Goal: Information Seeking & Learning: Compare options

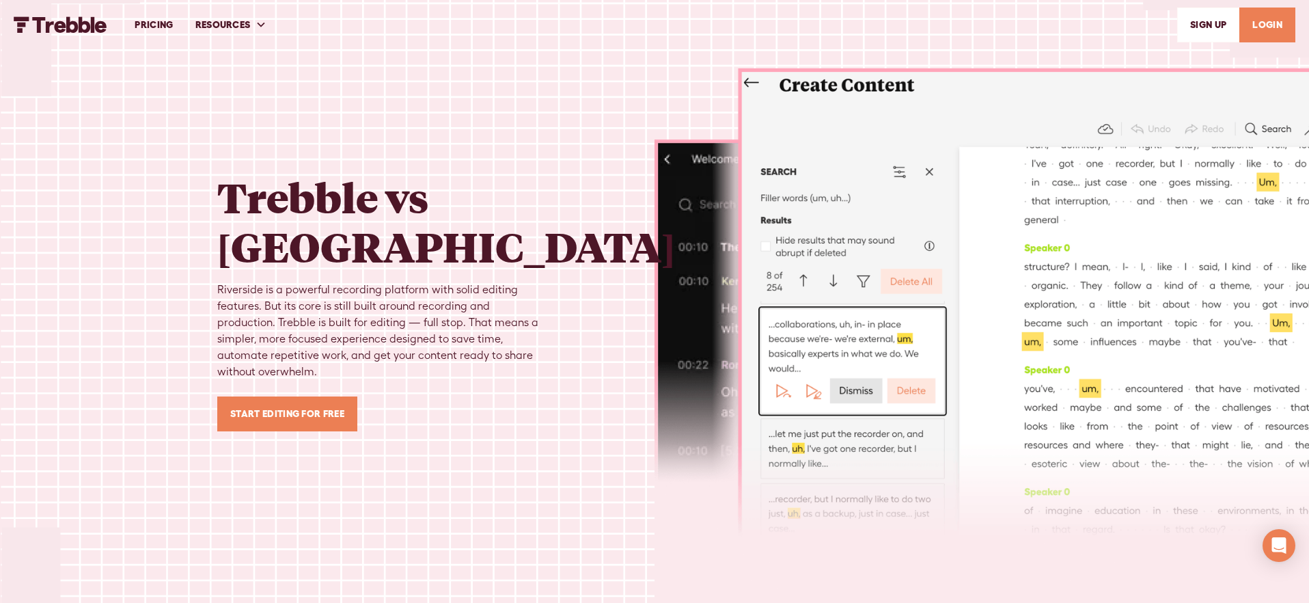
scroll to position [3058, 0]
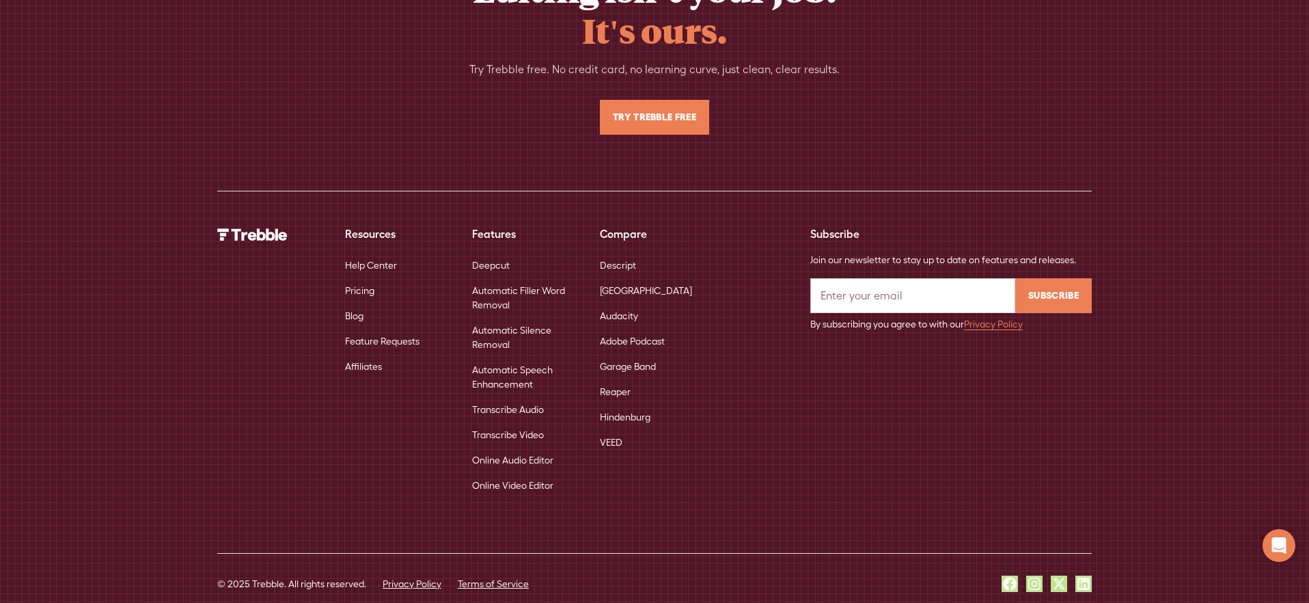
scroll to position [8828, 0]
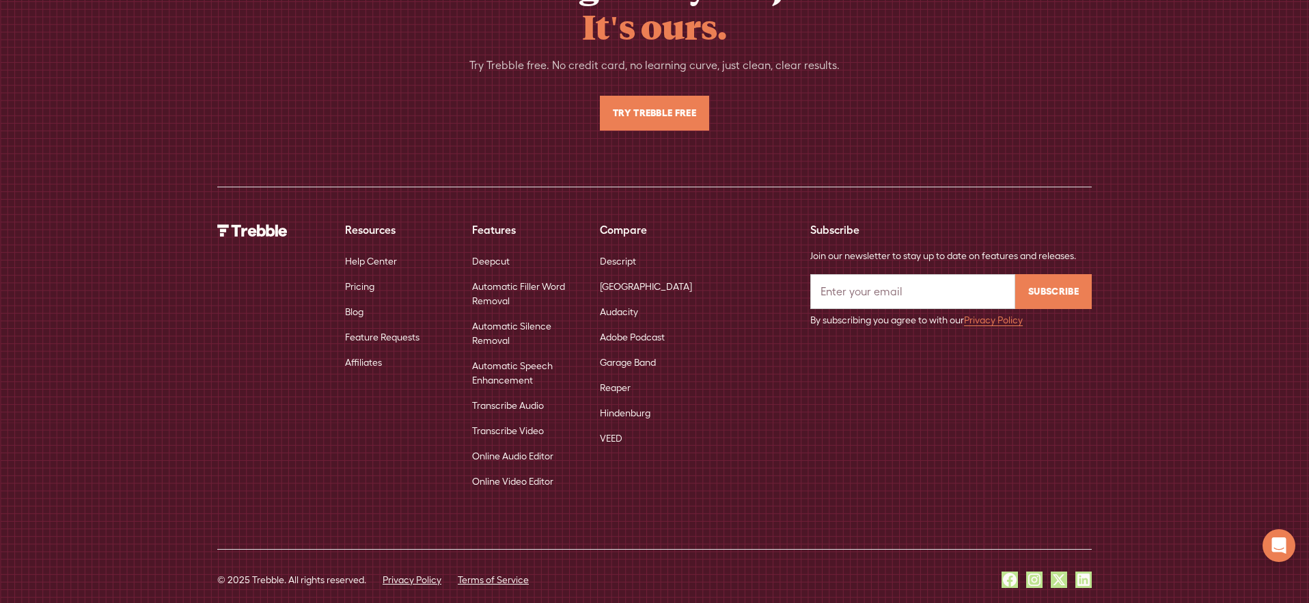
click at [621, 249] on link "Descript" at bounding box center [618, 261] width 36 height 25
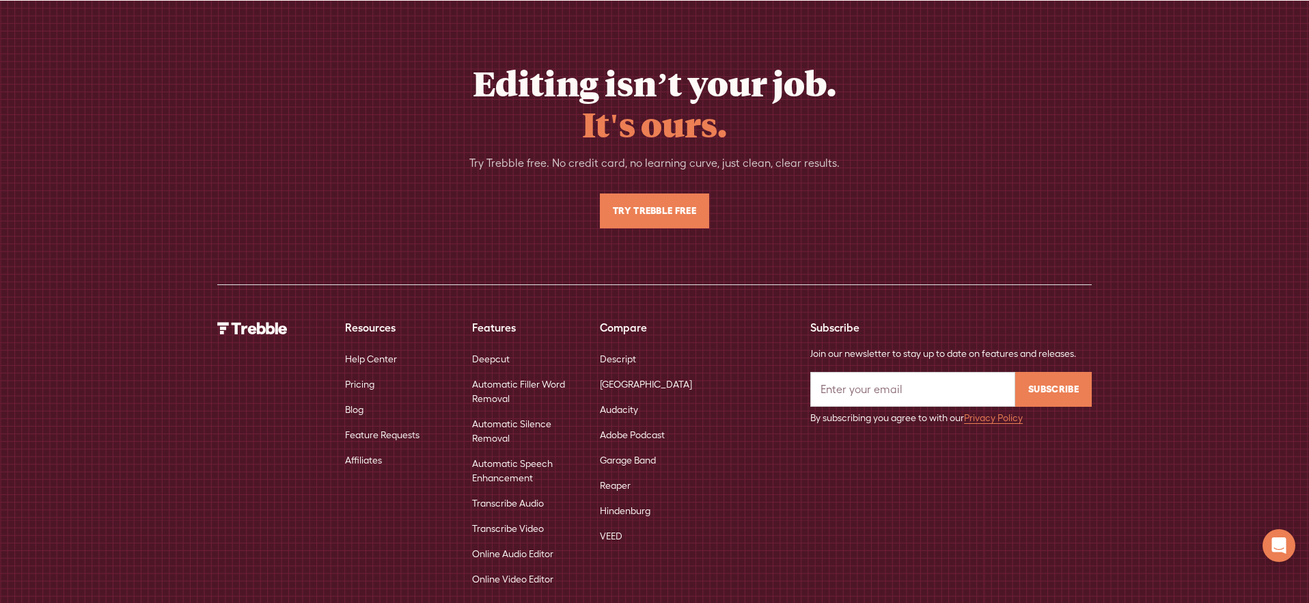
scroll to position [6562, 0]
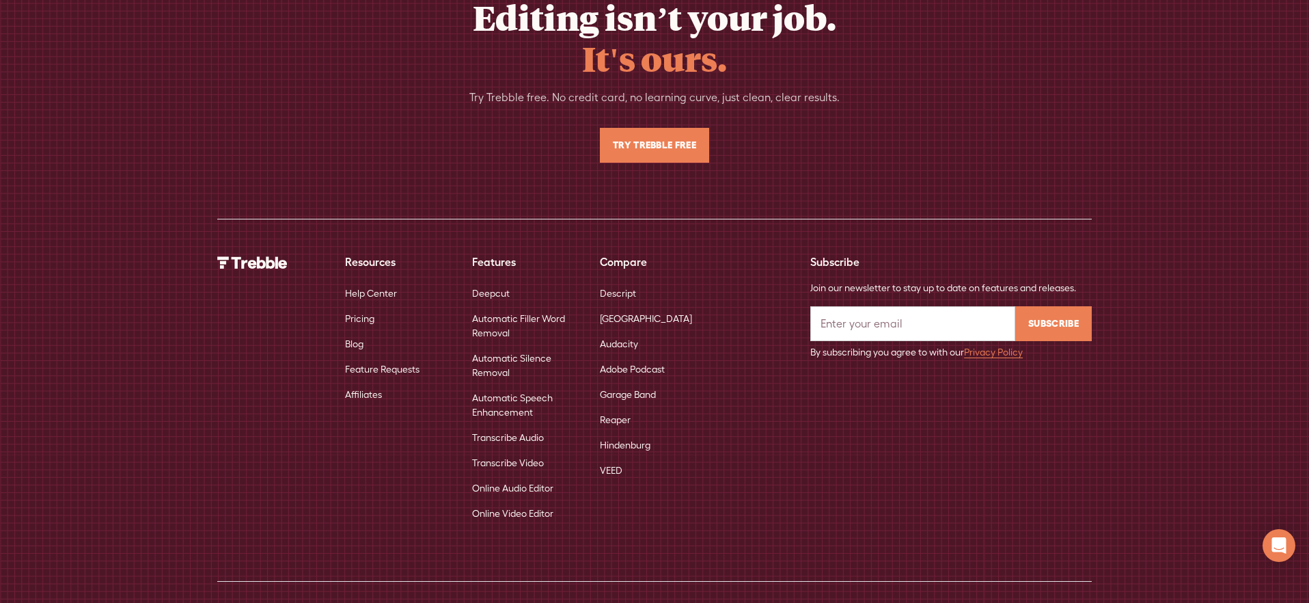
click at [616, 306] on link "[GEOGRAPHIC_DATA]" at bounding box center [646, 318] width 92 height 25
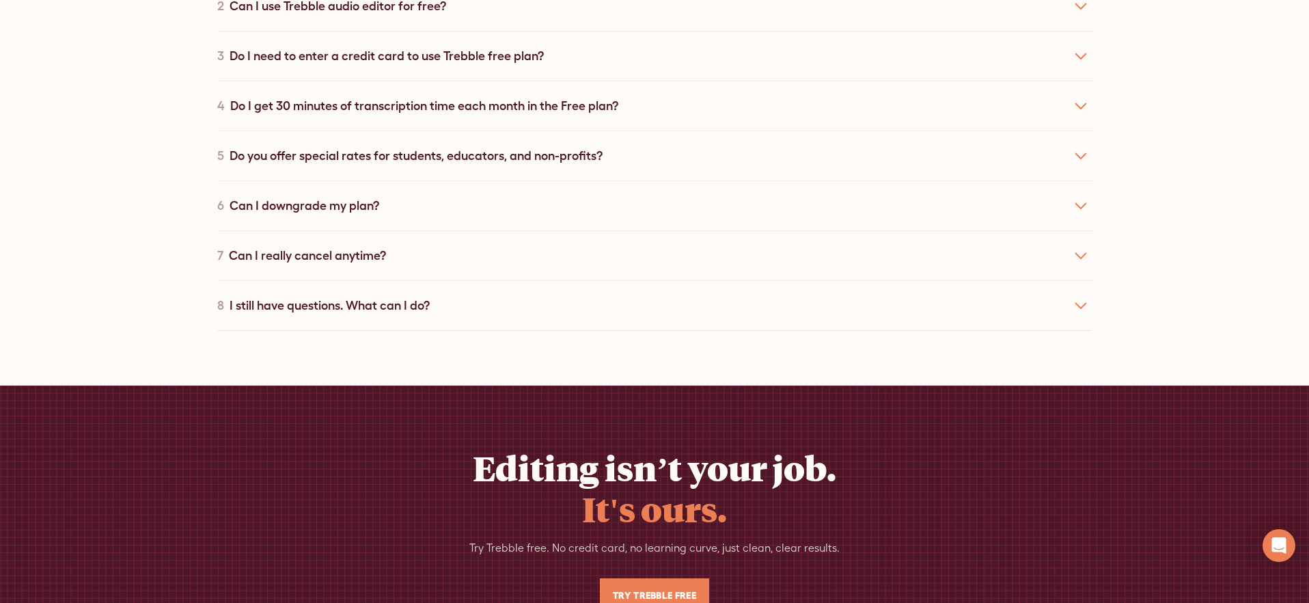
scroll to position [6515, 0]
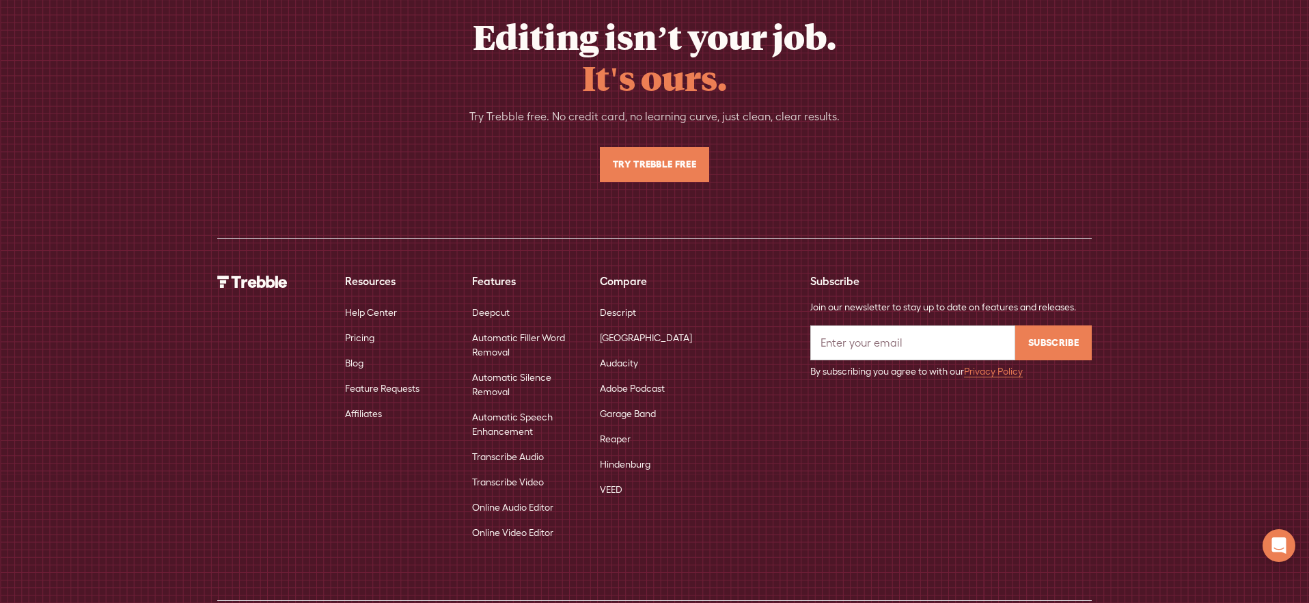
click at [623, 351] on link "Audacity" at bounding box center [619, 363] width 38 height 25
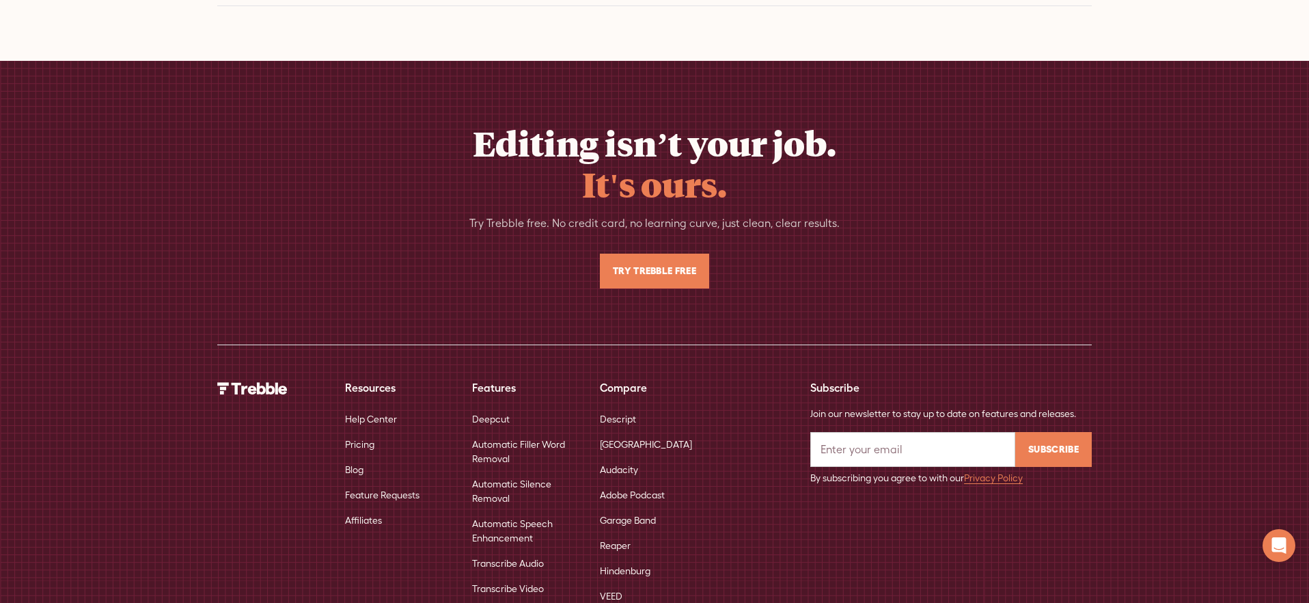
scroll to position [6395, 0]
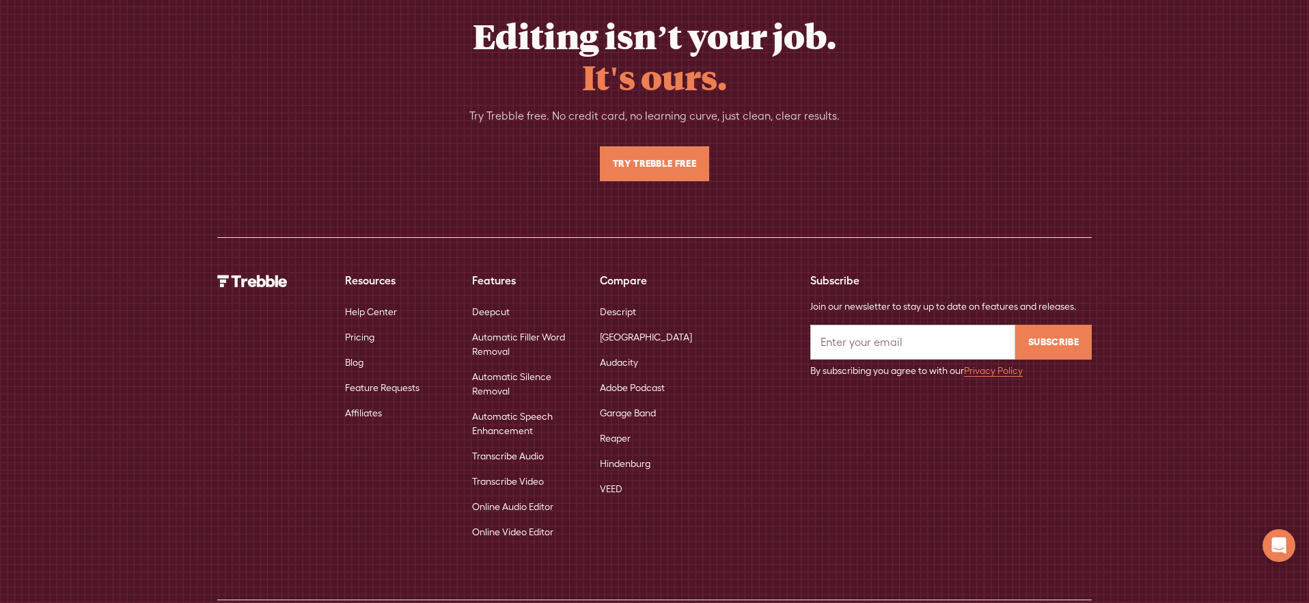
click at [624, 400] on link "Garage Band" at bounding box center [628, 412] width 56 height 25
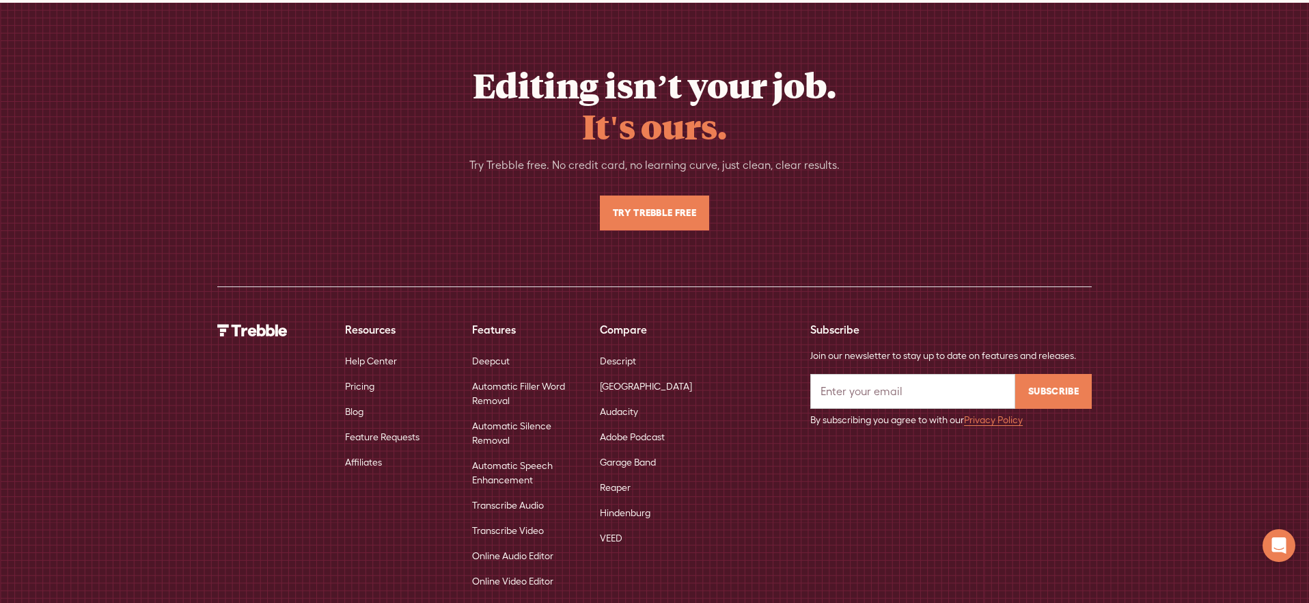
scroll to position [6307, 0]
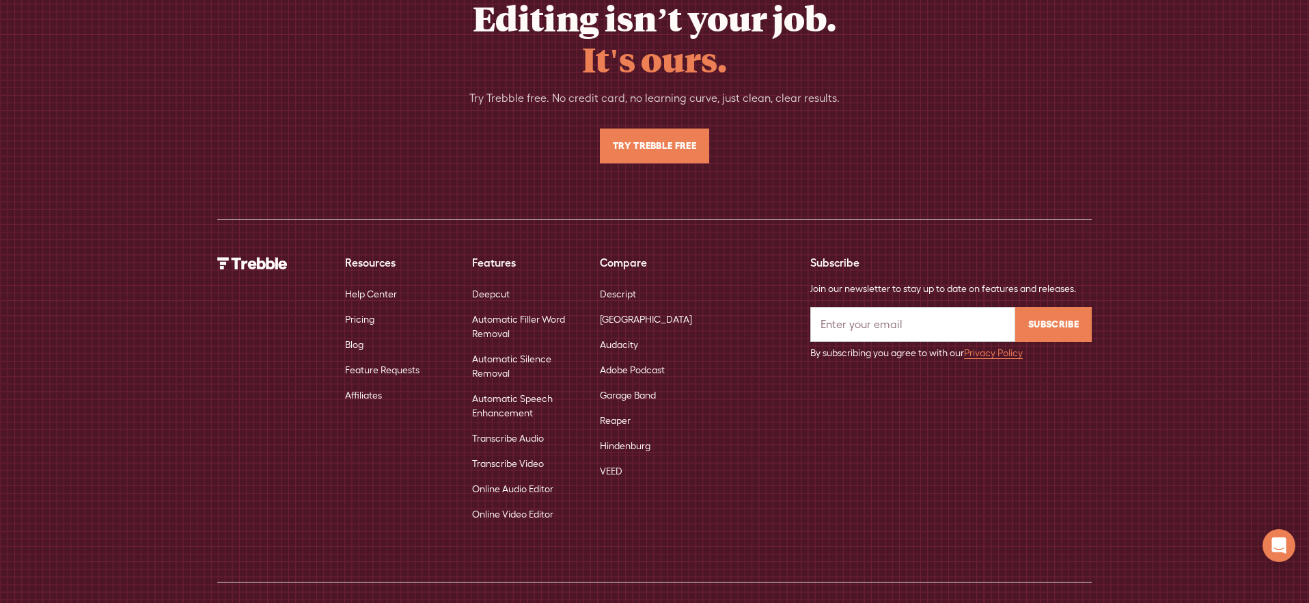
click at [616, 408] on link "Reaper" at bounding box center [615, 420] width 31 height 25
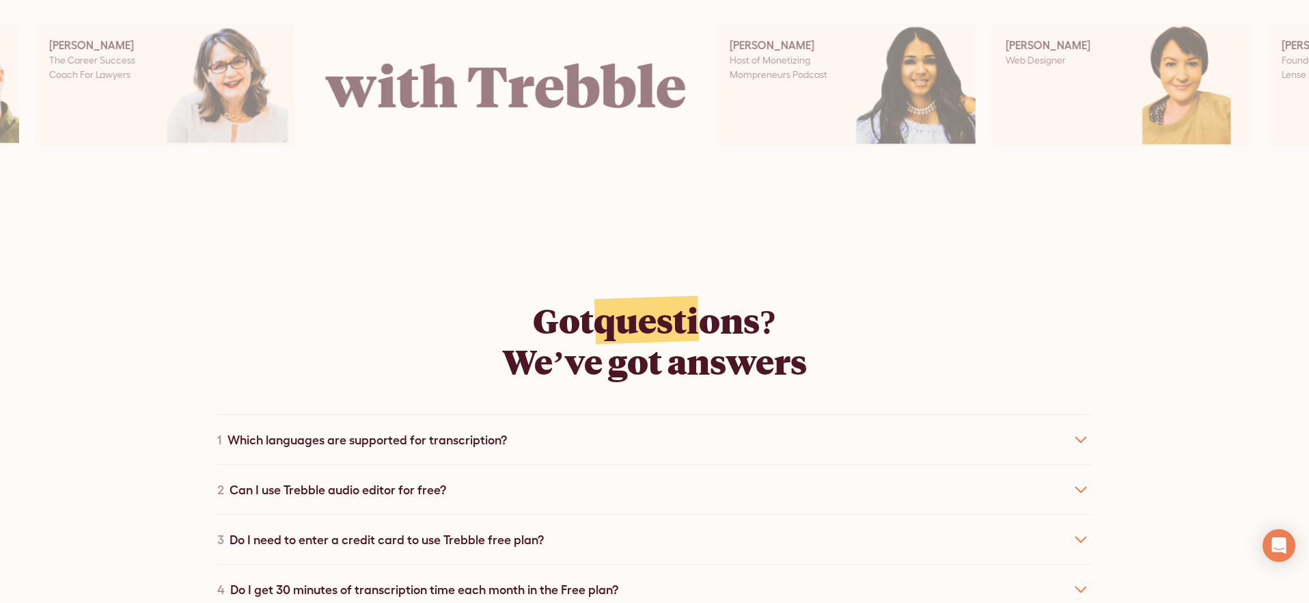
scroll to position [6522, 0]
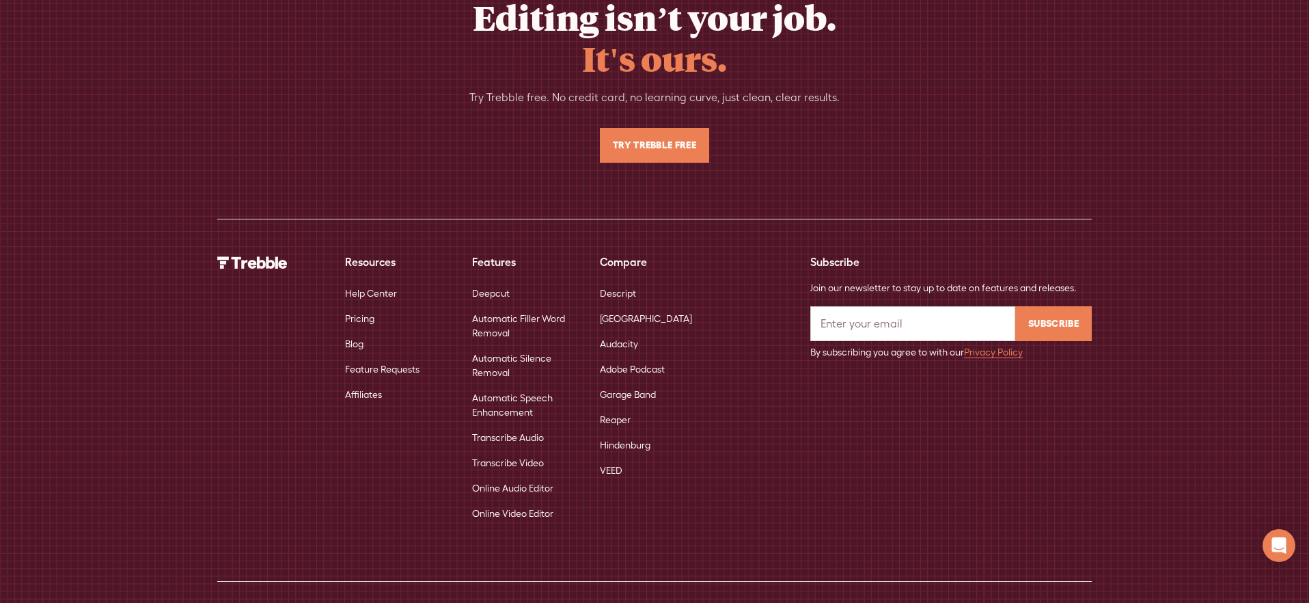
click at [614, 432] on link "Hindenburg" at bounding box center [625, 444] width 51 height 25
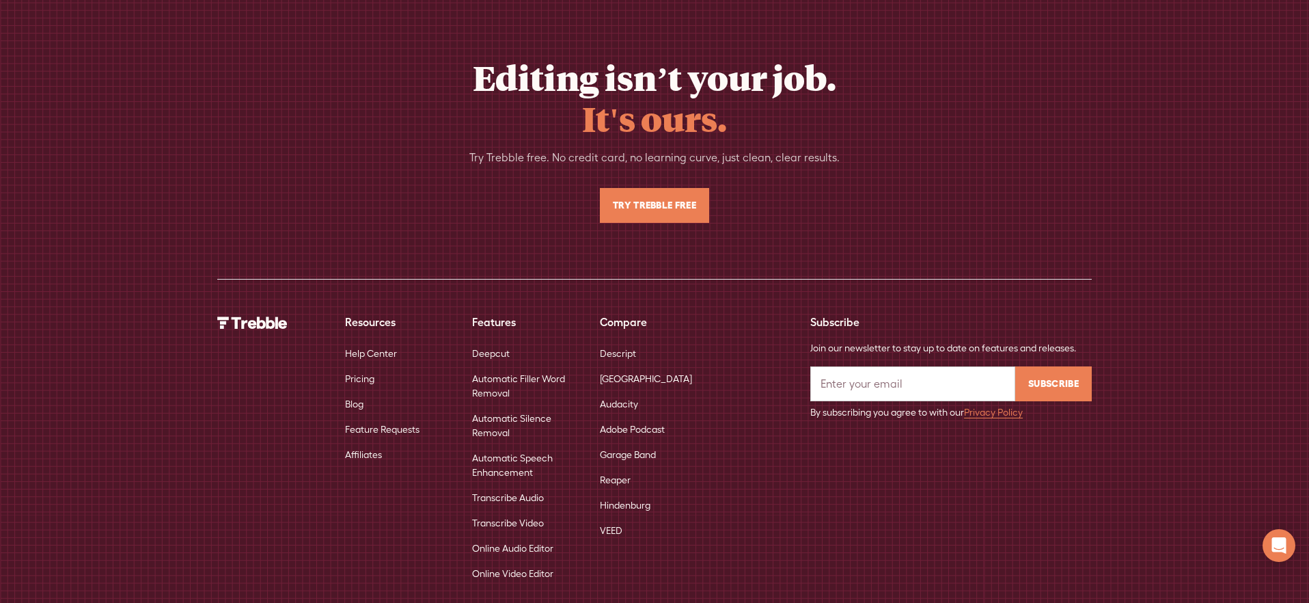
scroll to position [6403, 0]
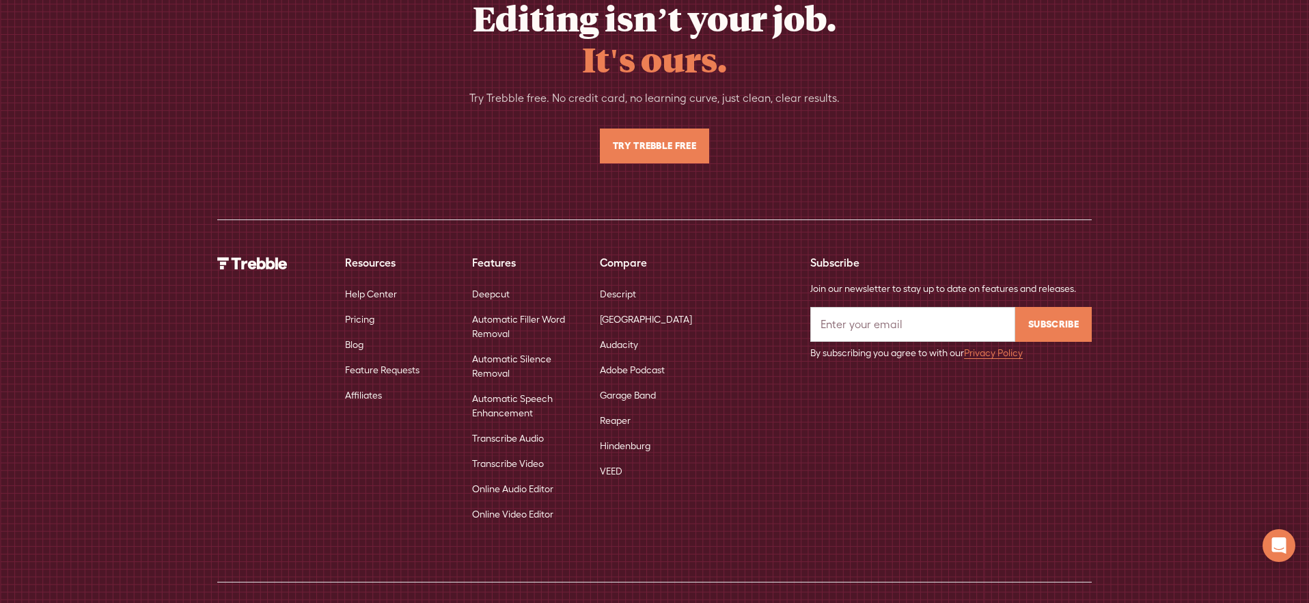
click at [610, 458] on link "VEED" at bounding box center [611, 470] width 23 height 25
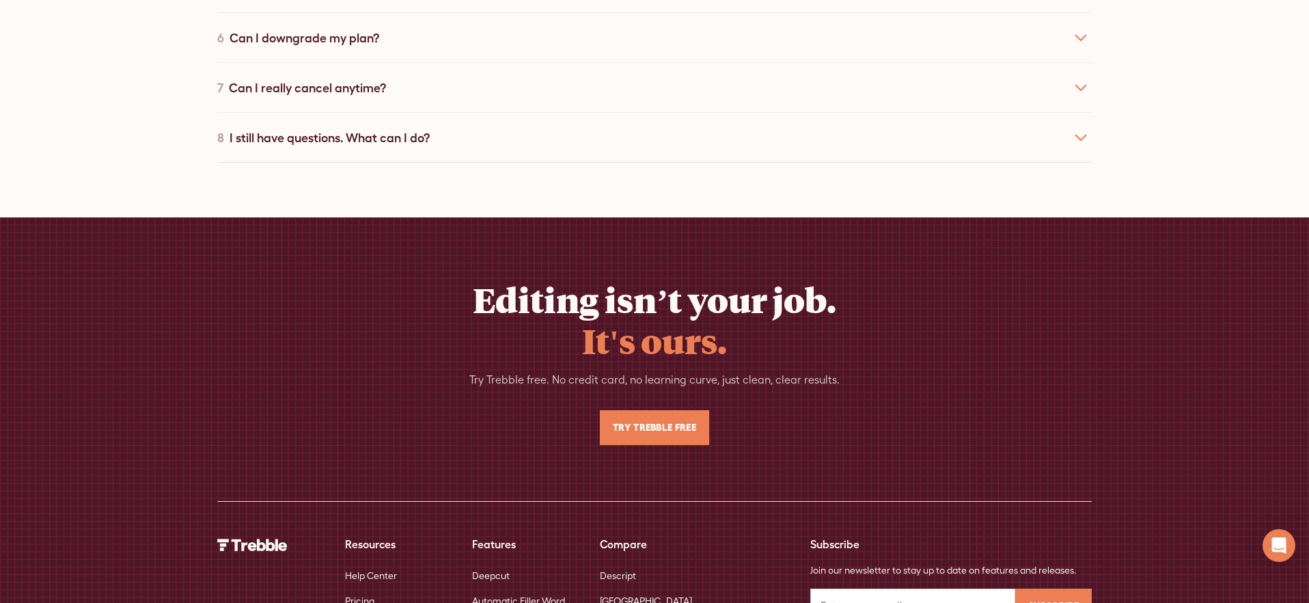
scroll to position [6472, 0]
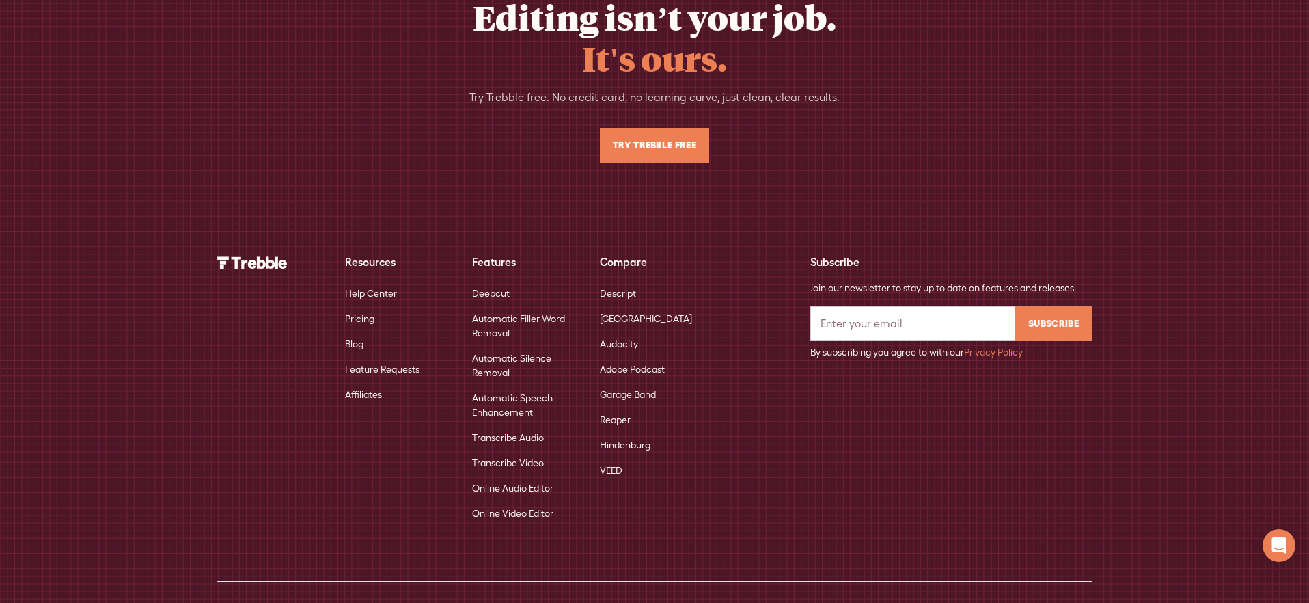
click at [501, 281] on link "Deepcut" at bounding box center [491, 293] width 38 height 25
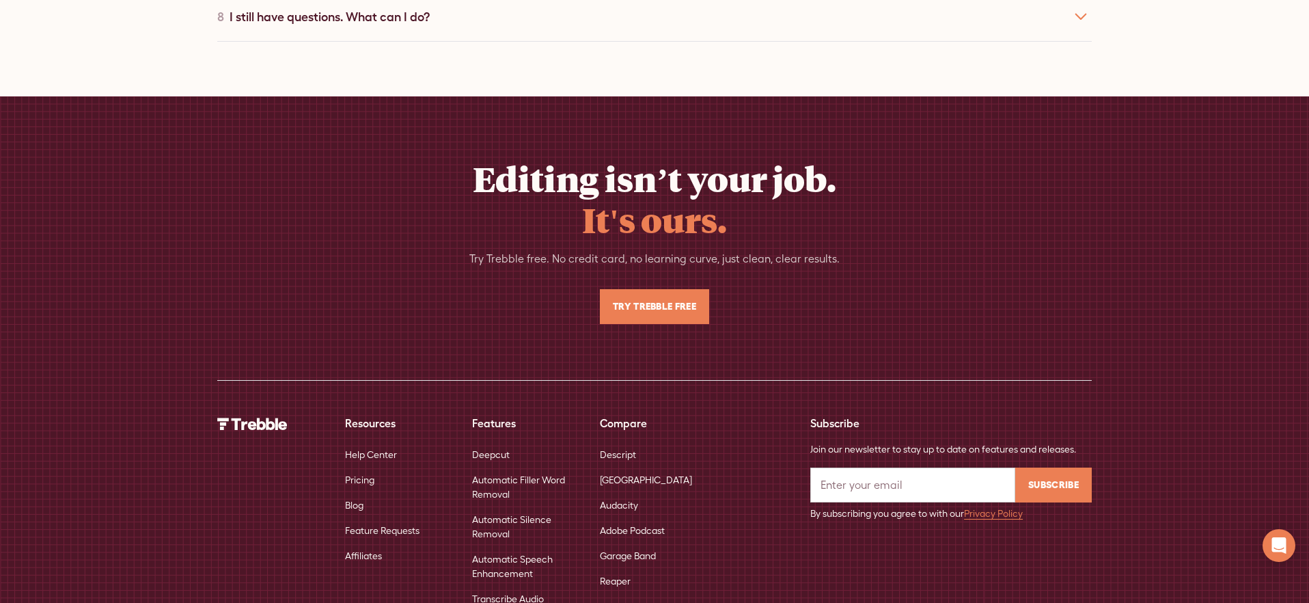
scroll to position [6891, 0]
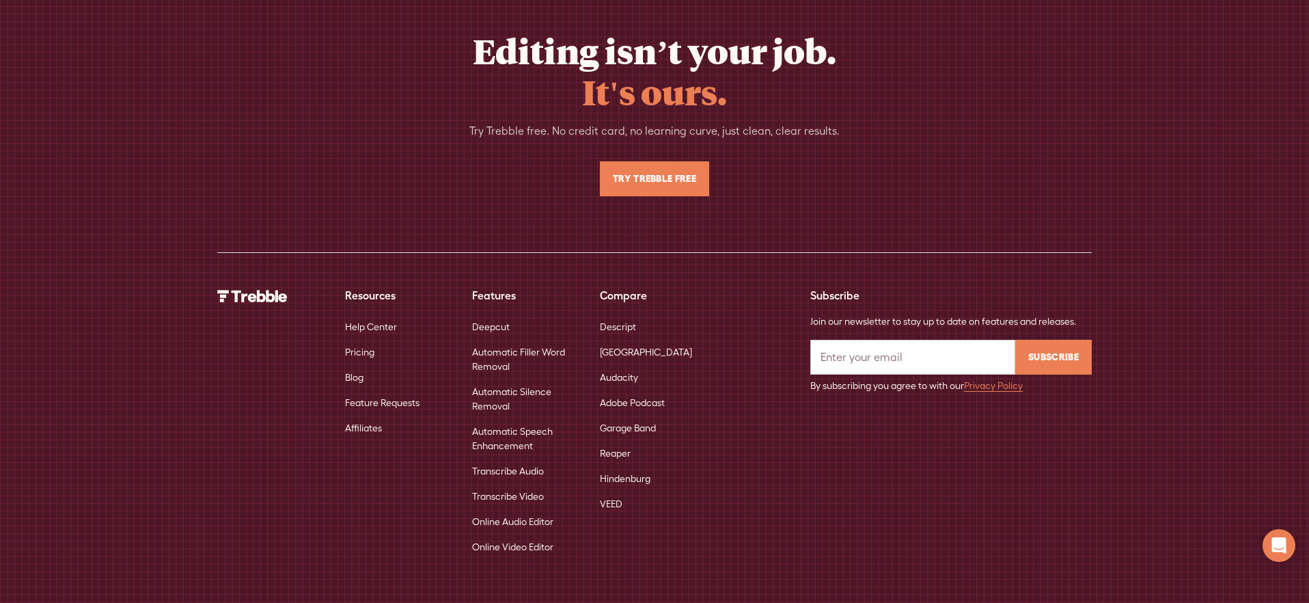
click at [504, 340] on link "Automatic Filler Word Removal" at bounding box center [525, 360] width 106 height 40
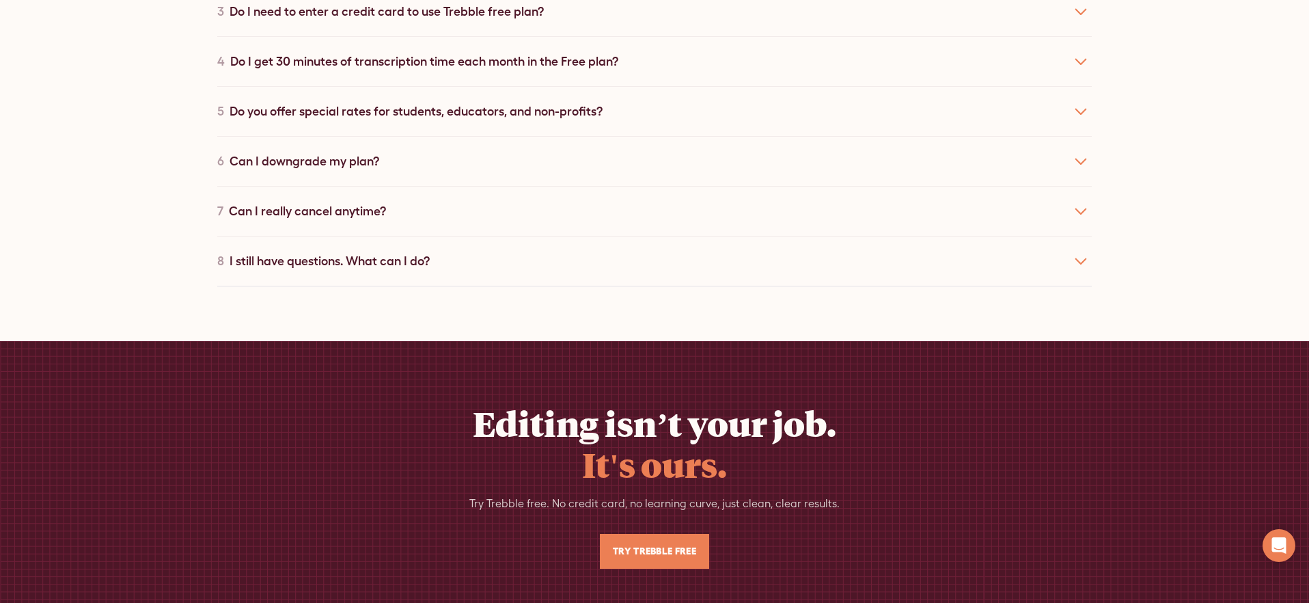
scroll to position [4419, 0]
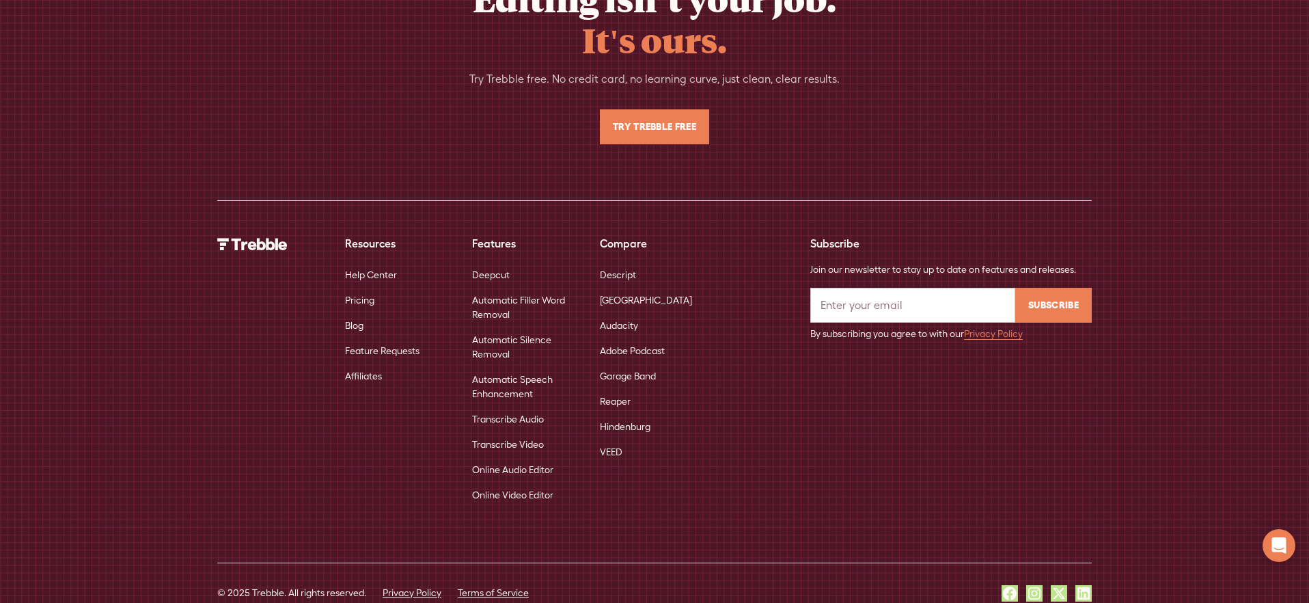
click at [500, 327] on link "Automatic Silence Removal" at bounding box center [525, 347] width 106 height 40
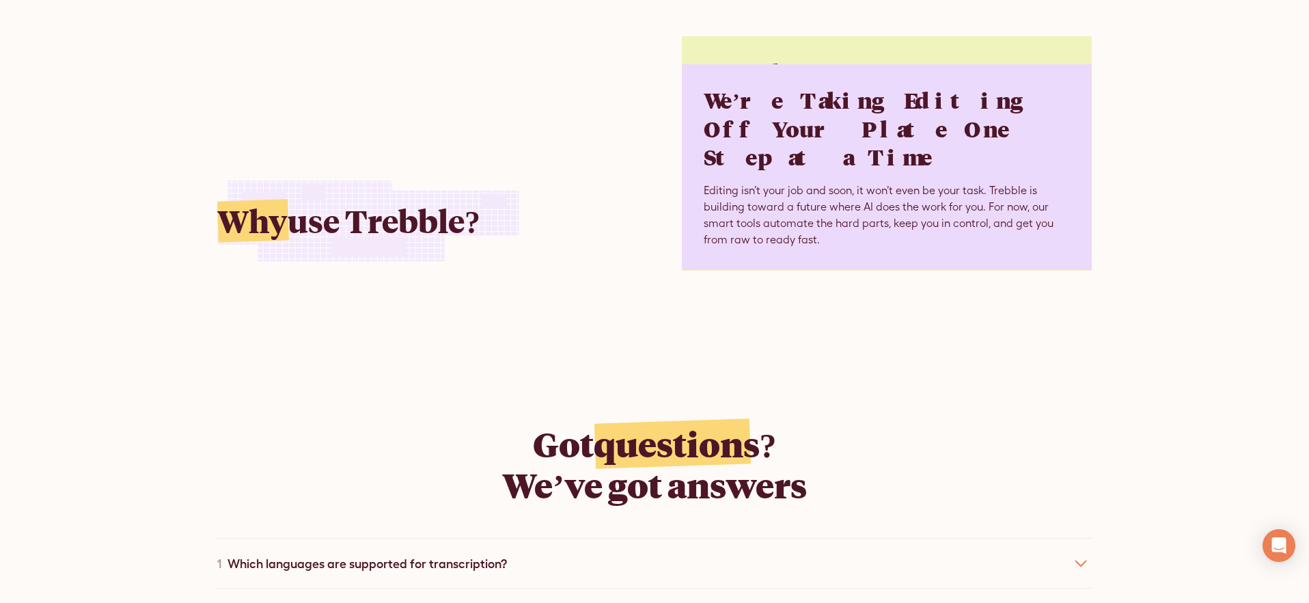
scroll to position [4400, 0]
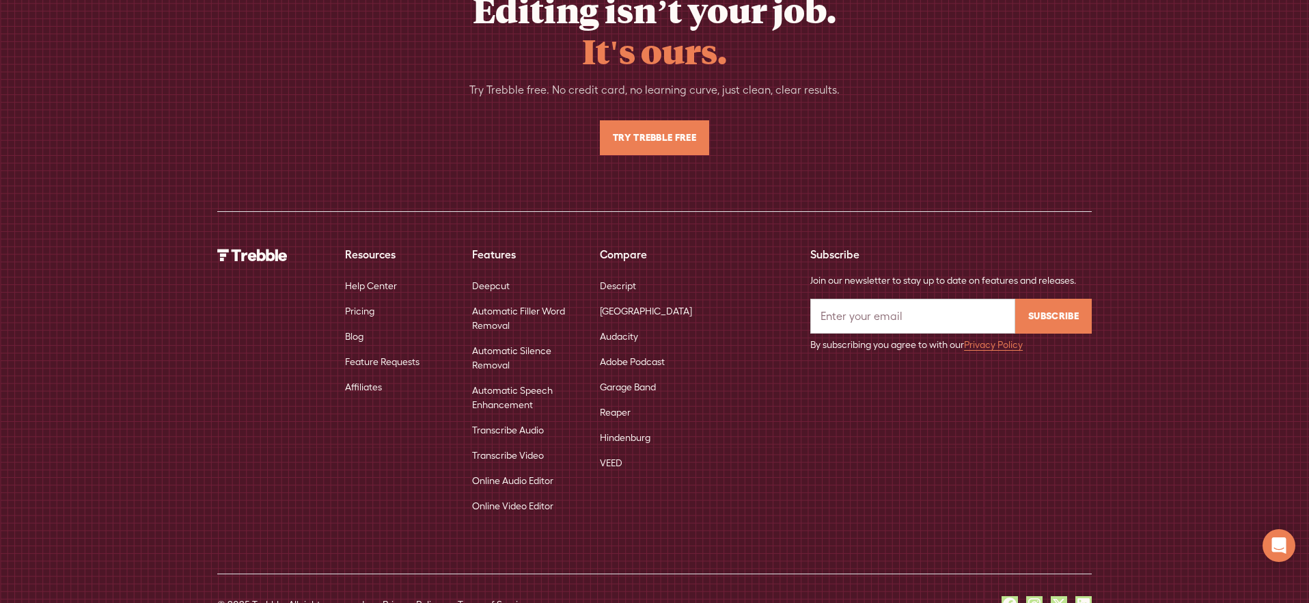
click at [507, 378] on link "Automatic Speech Enhancement" at bounding box center [525, 398] width 106 height 40
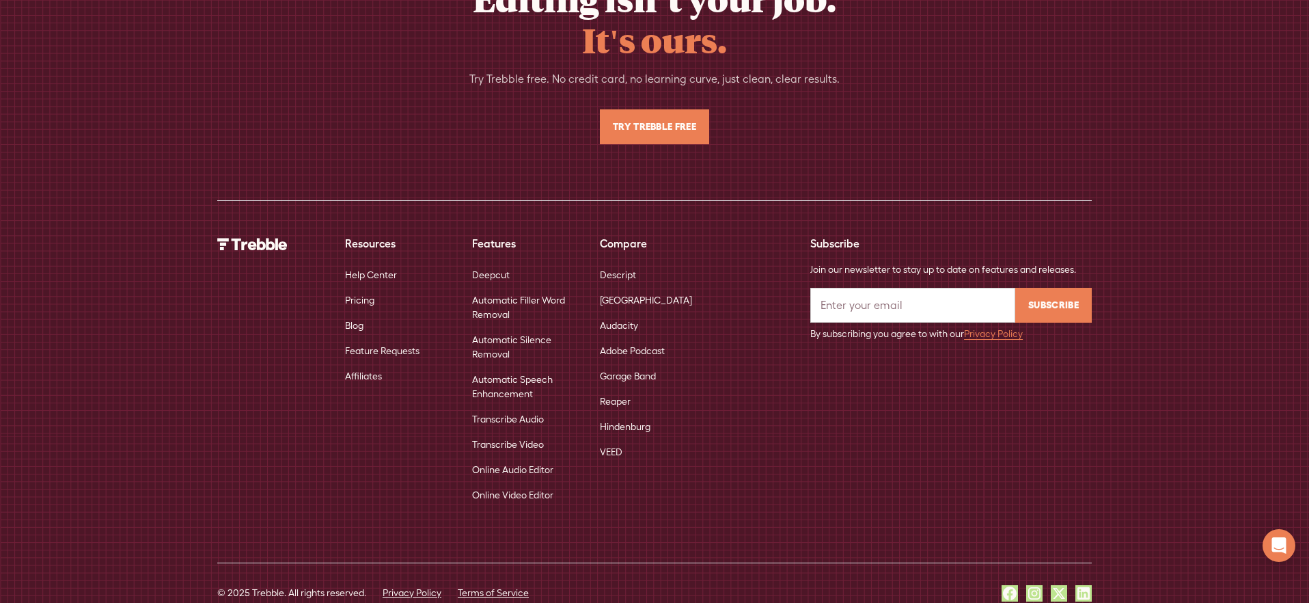
click at [504, 407] on link "Transcribe Audio" at bounding box center [508, 419] width 72 height 25
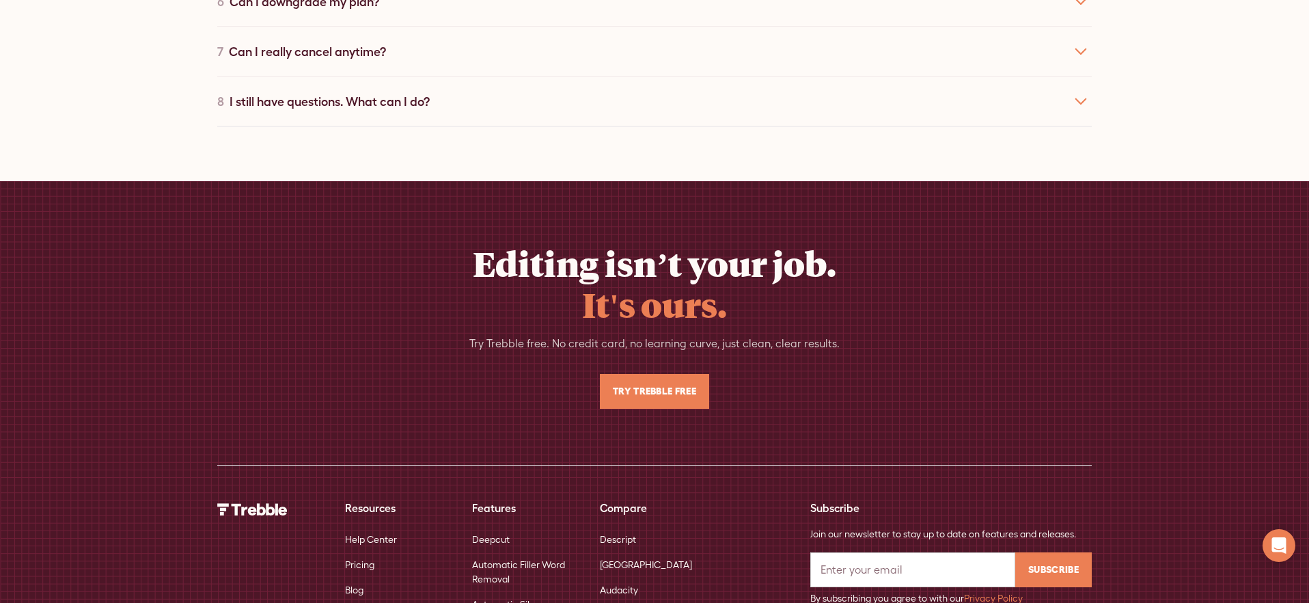
scroll to position [6125, 0]
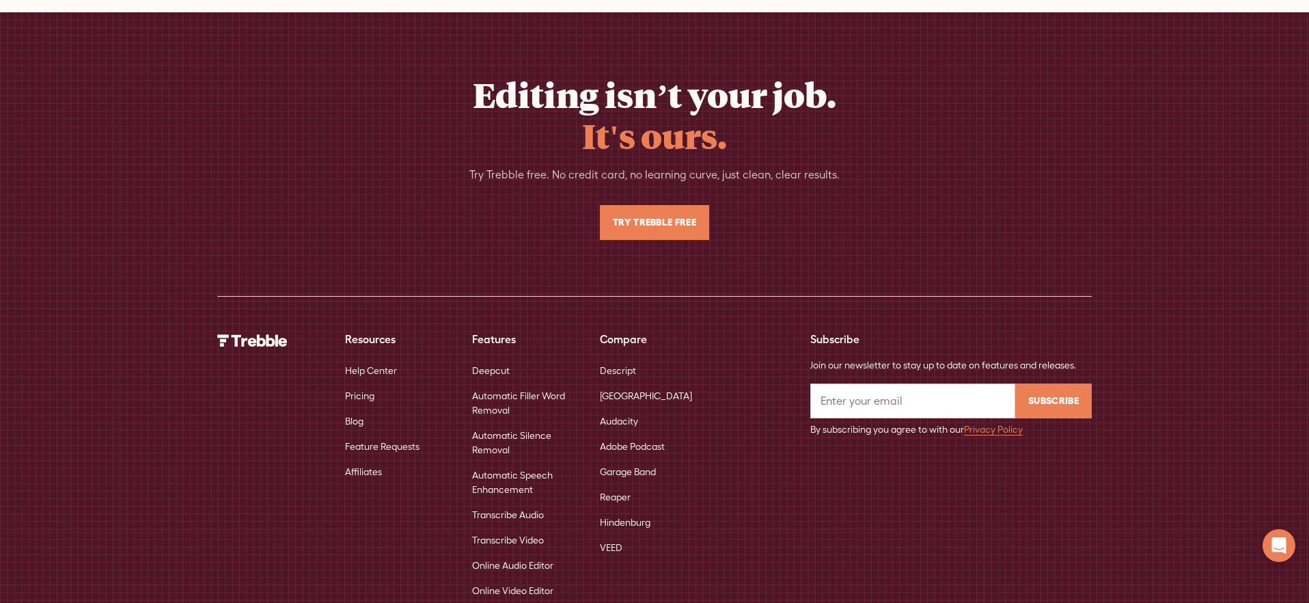
click at [499, 527] on link "Transcribe Video" at bounding box center [508, 539] width 72 height 25
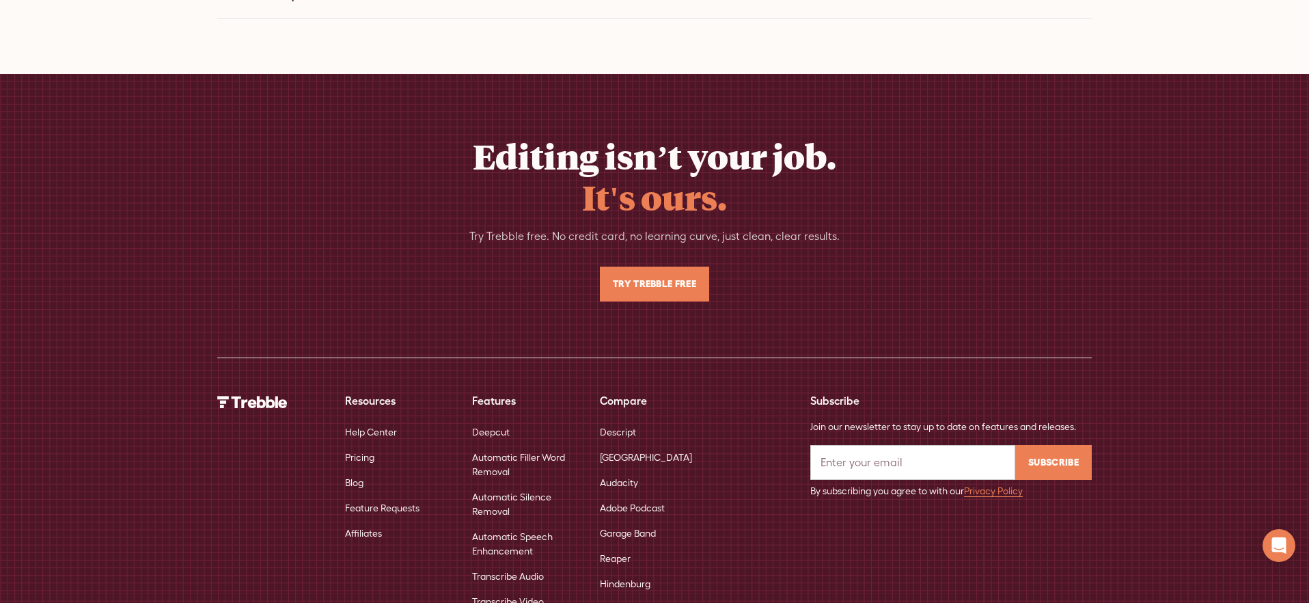
scroll to position [6125, 0]
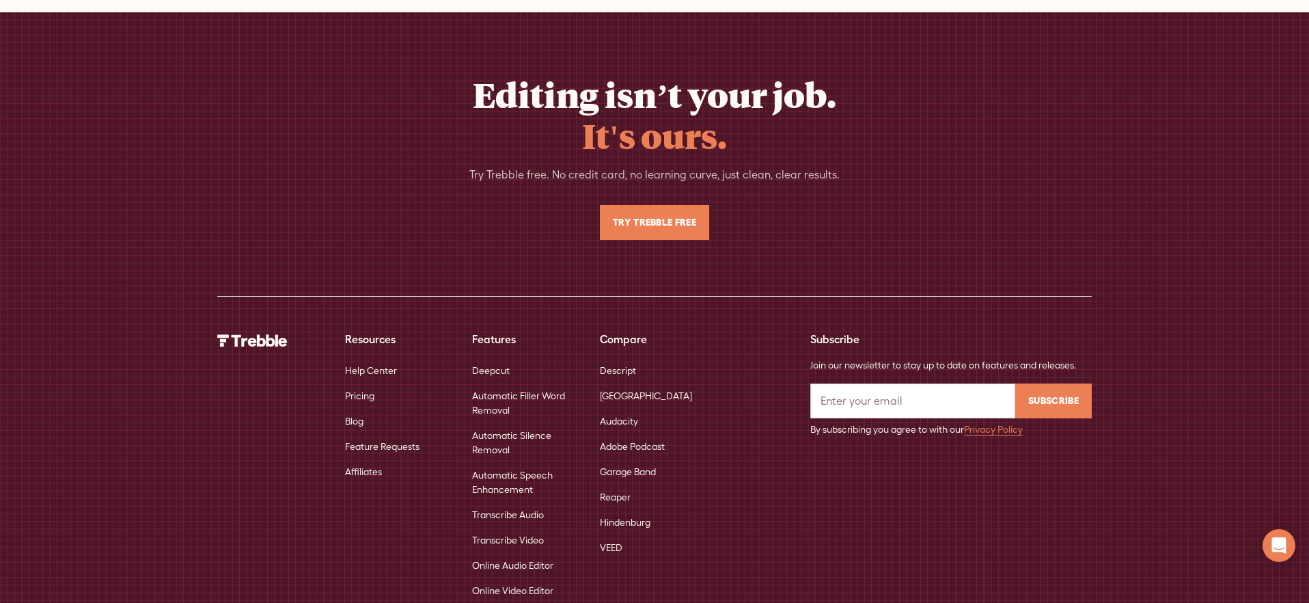
click at [506, 553] on link "Online Audio Editor" at bounding box center [512, 565] width 81 height 25
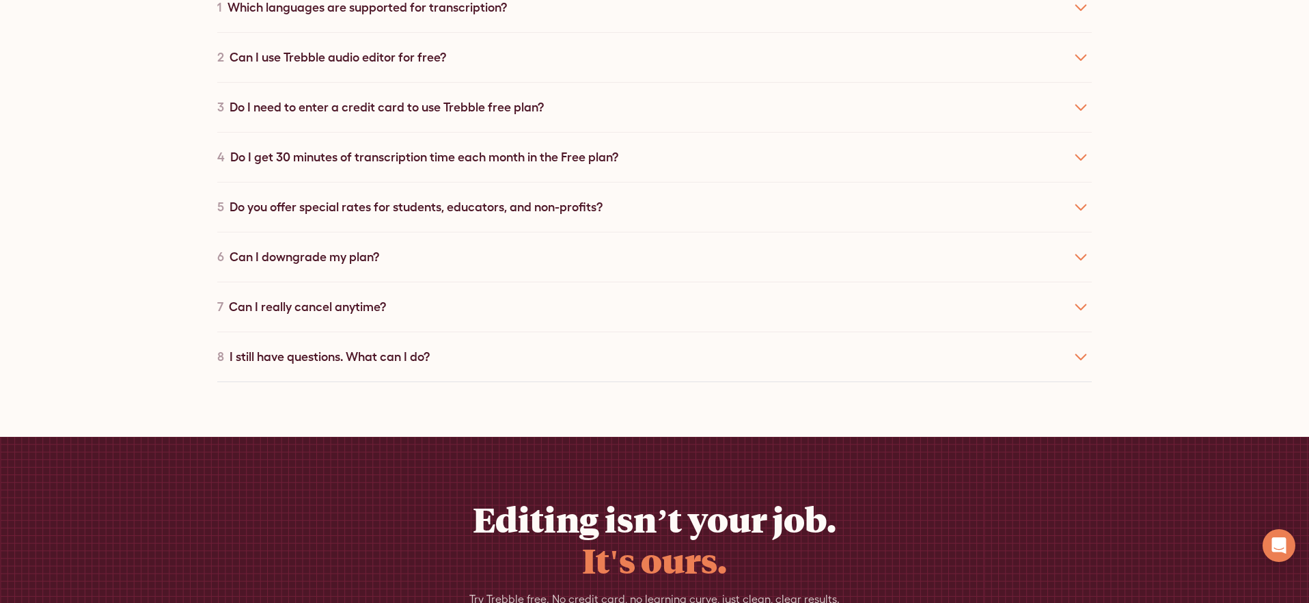
scroll to position [5141, 0]
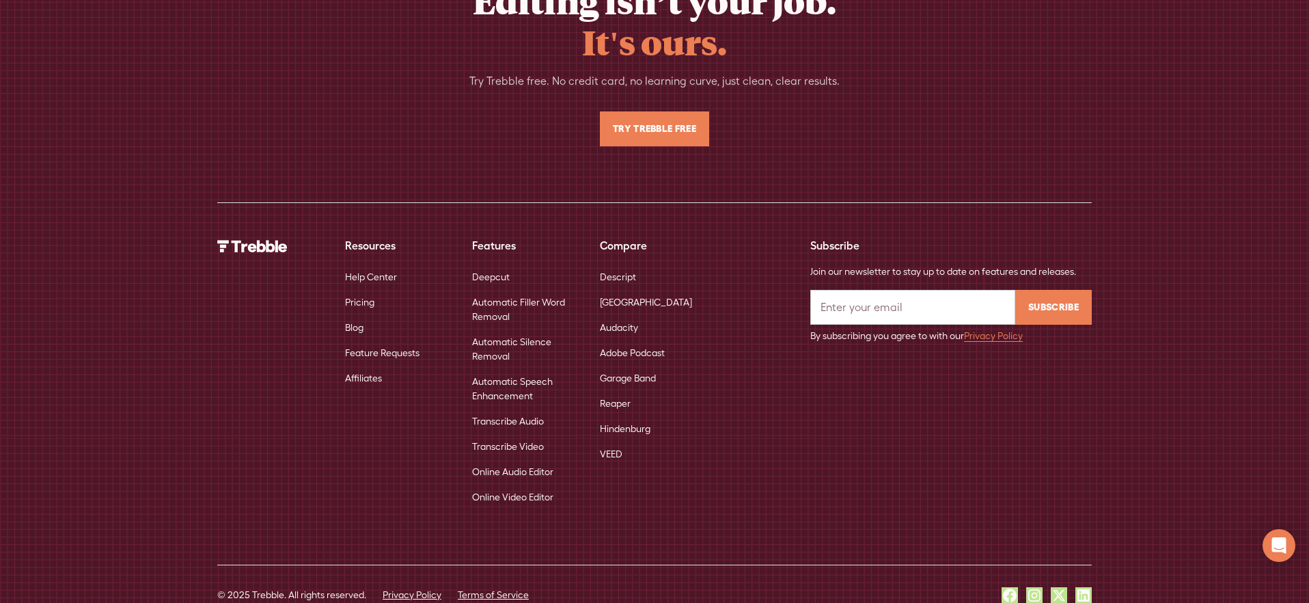
click at [535, 484] on link "Online Video Editor" at bounding box center [512, 496] width 81 height 25
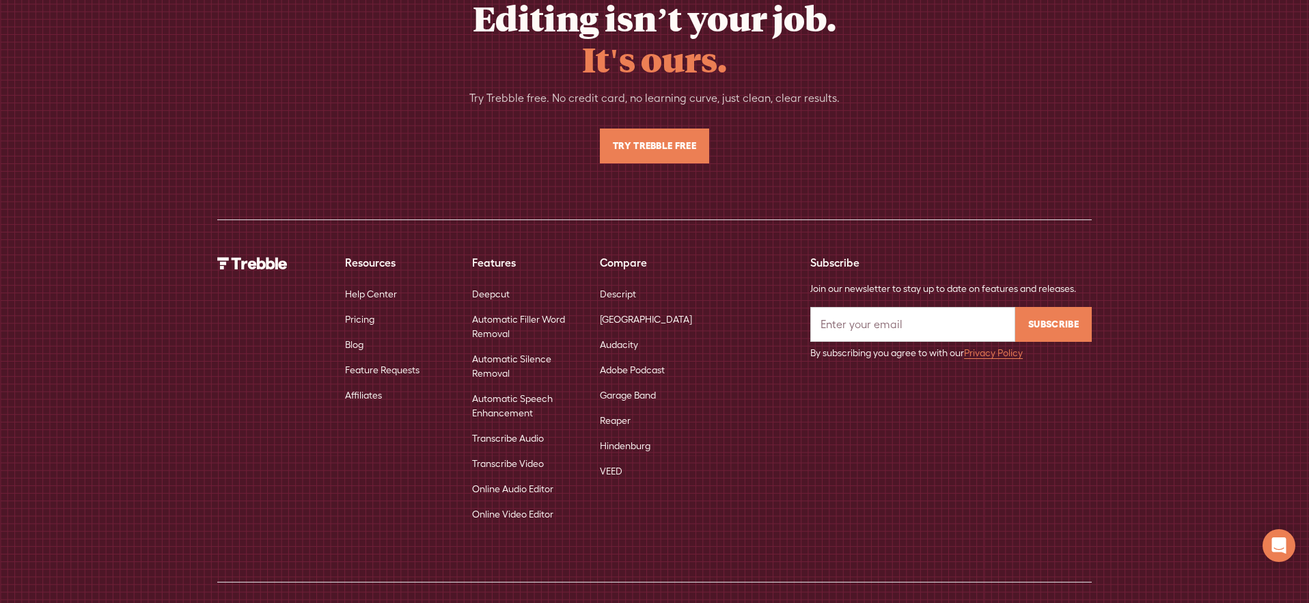
scroll to position [5141, 0]
